Goal: Task Accomplishment & Management: Complete application form

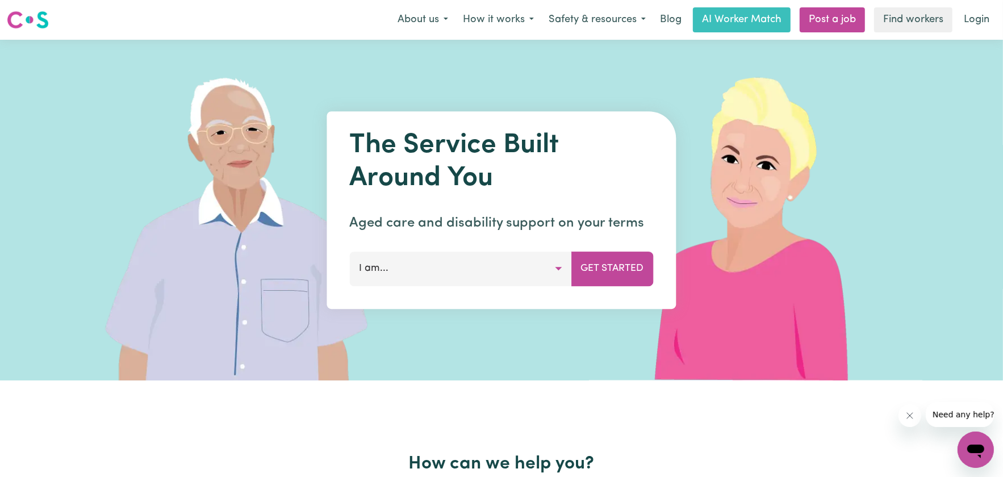
click at [438, 267] on button "I am..." at bounding box center [461, 269] width 222 height 34
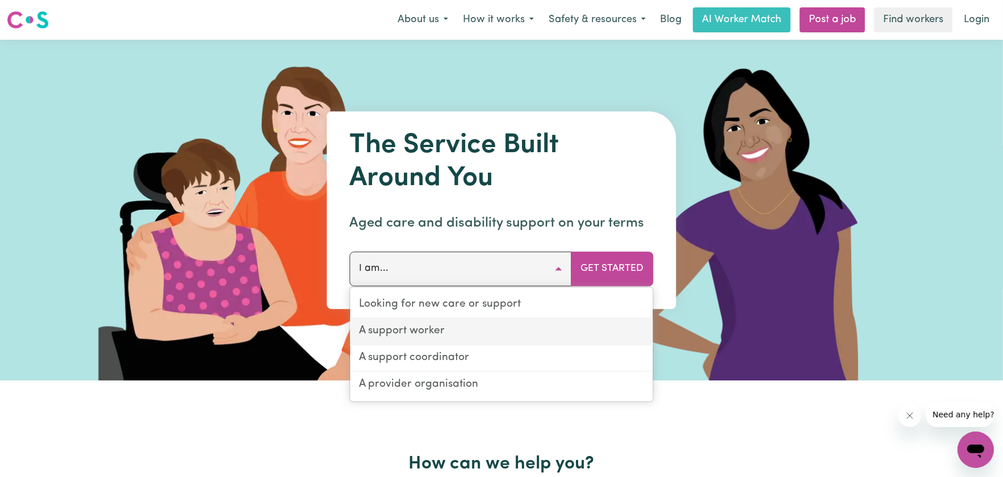
click at [437, 332] on link "A support worker" at bounding box center [502, 332] width 303 height 27
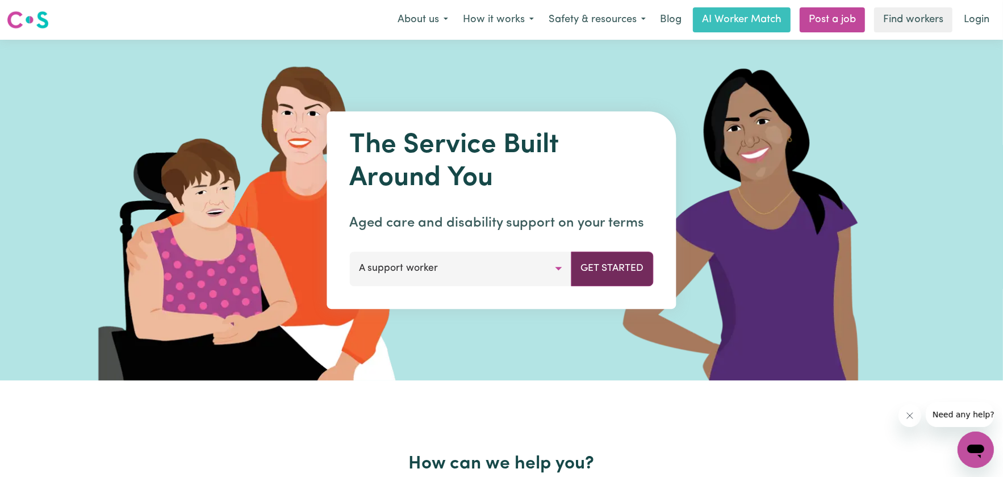
click at [601, 273] on button "Get Started" at bounding box center [613, 269] width 82 height 34
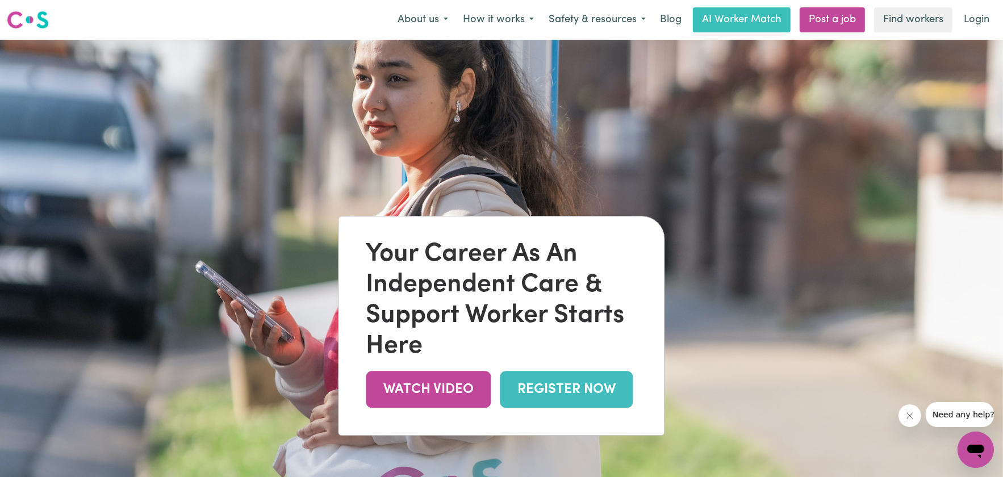
click at [676, 141] on img at bounding box center [501, 278] width 1003 height 477
click at [443, 202] on img at bounding box center [501, 278] width 1003 height 477
